Goal: Task Accomplishment & Management: Use online tool/utility

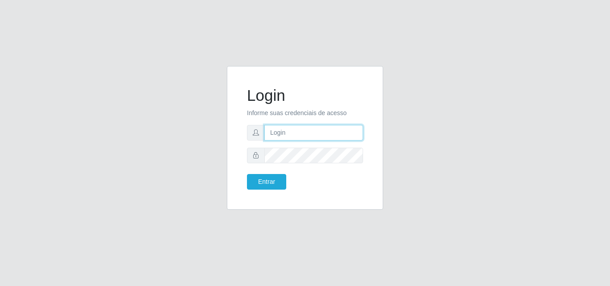
click at [318, 133] on input "text" at bounding box center [313, 133] width 99 height 16
type input "ana@saullus"
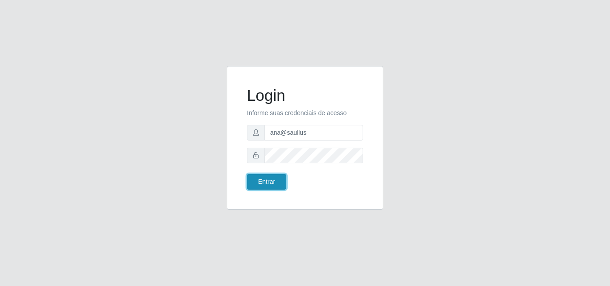
click at [266, 188] on button "Entrar" at bounding box center [266, 182] width 39 height 16
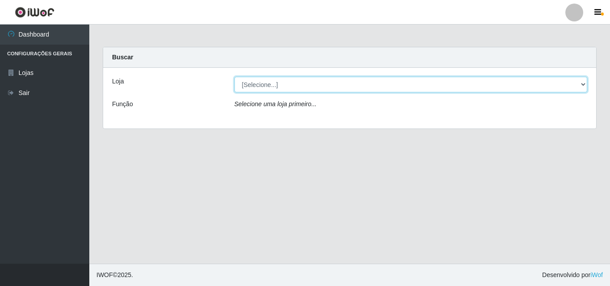
click at [582, 85] on select "[Selecione...] Saullus Supermercados" at bounding box center [410, 85] width 353 height 16
select select "423"
click at [234, 77] on select "[Selecione...] Saullus Supermercados" at bounding box center [410, 85] width 353 height 16
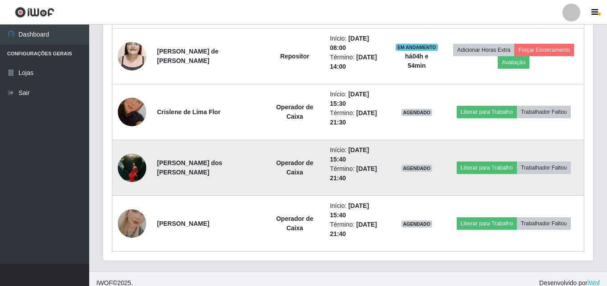
scroll to position [427, 0]
